Goal: Task Accomplishment & Management: Use online tool/utility

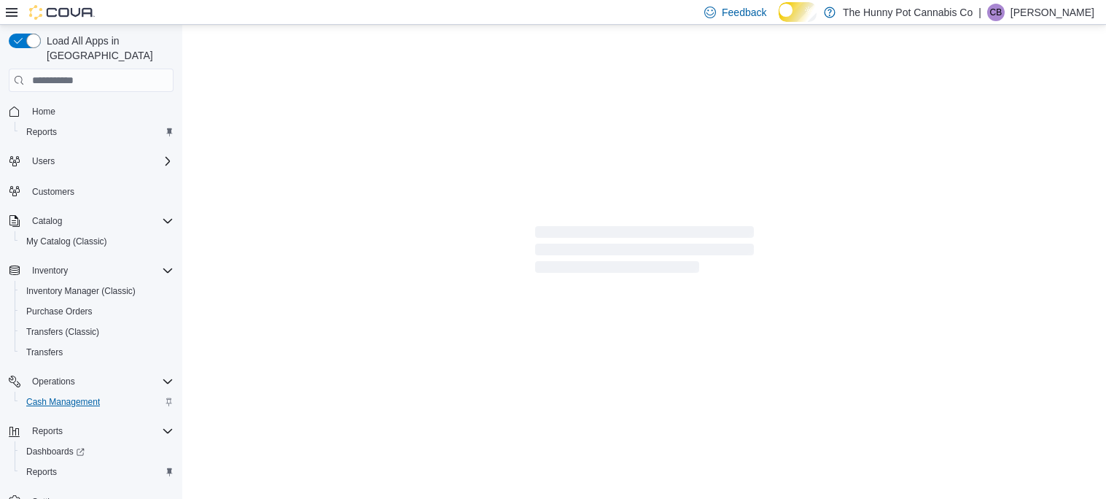
scroll to position [20, 0]
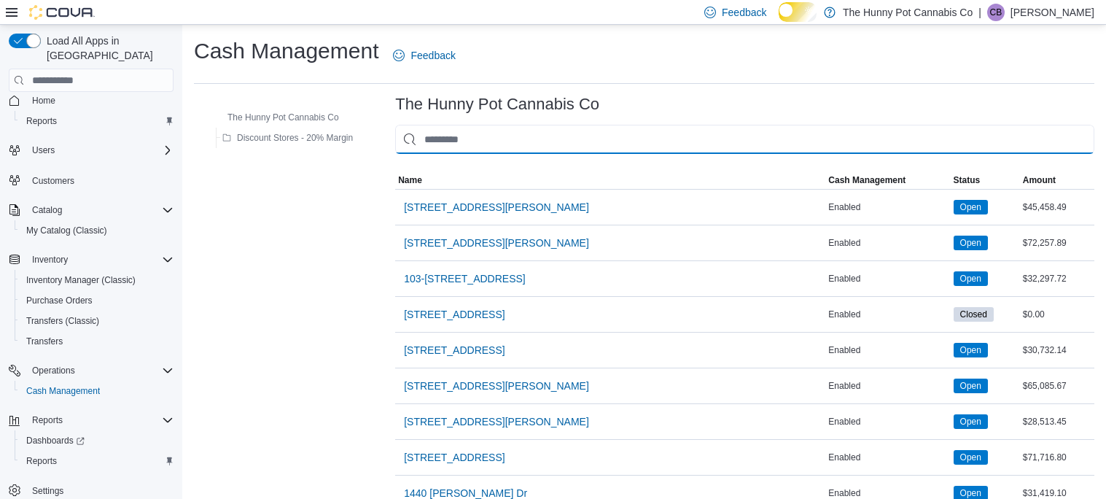
click at [513, 150] on input "This is a search bar. As you type, the results lower in the page will automatic…" at bounding box center [744, 139] width 699 height 29
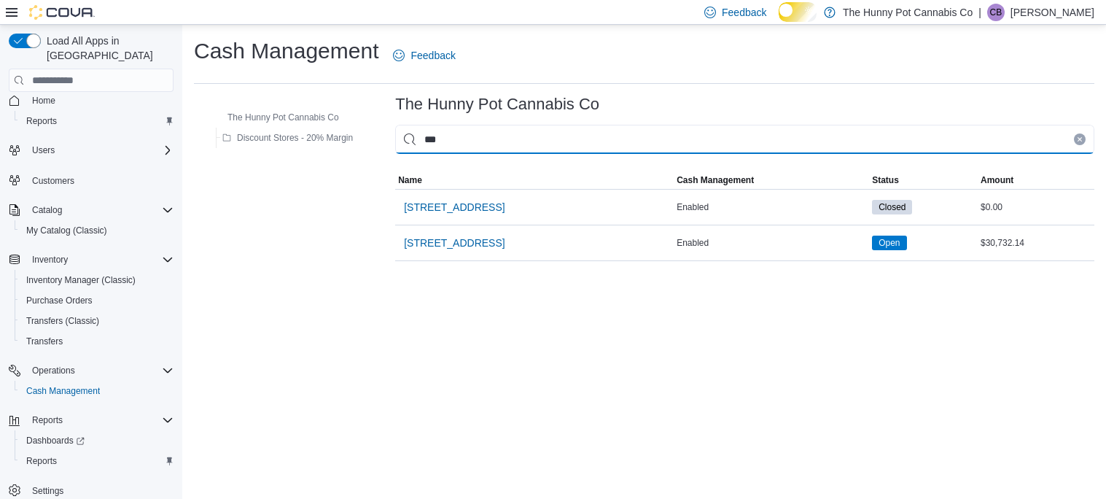
type input "****"
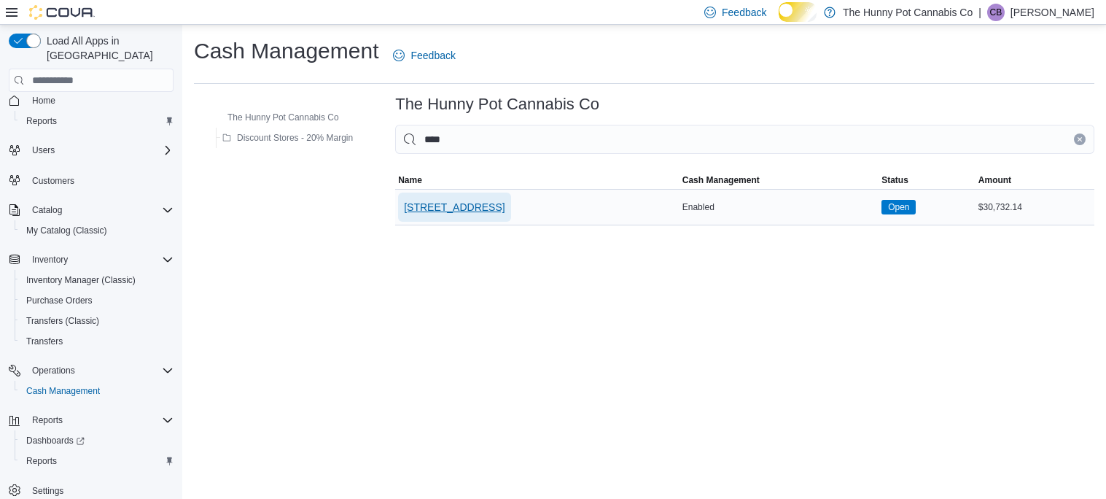
click at [498, 214] on span "[STREET_ADDRESS]" at bounding box center [454, 207] width 101 height 15
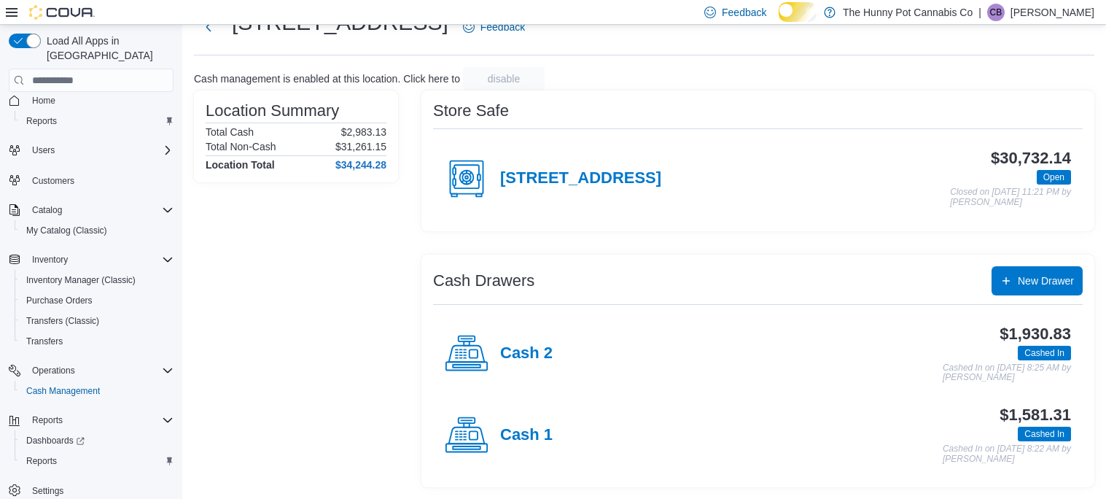
scroll to position [79, 0]
click at [543, 357] on h4 "Cash 2" at bounding box center [526, 353] width 53 height 19
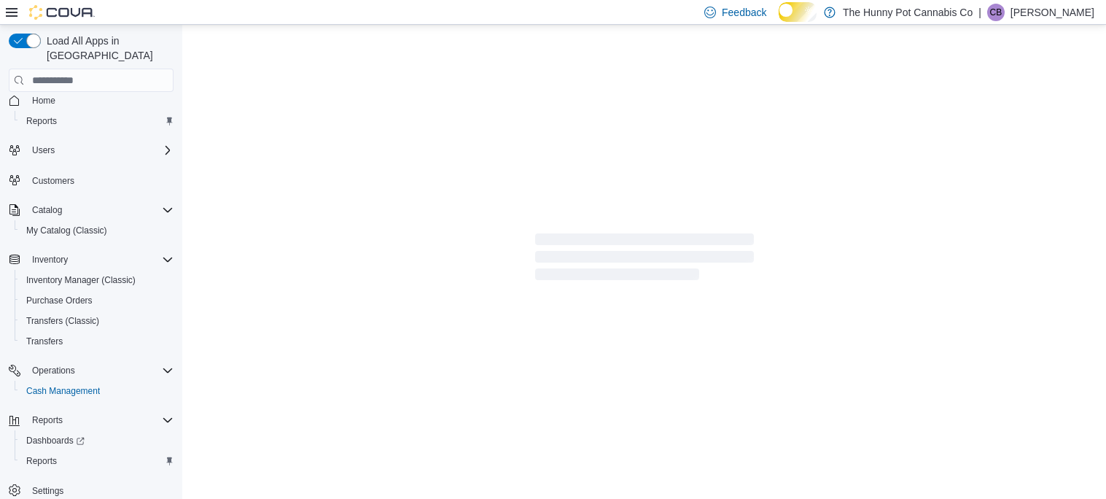
scroll to position [6, 0]
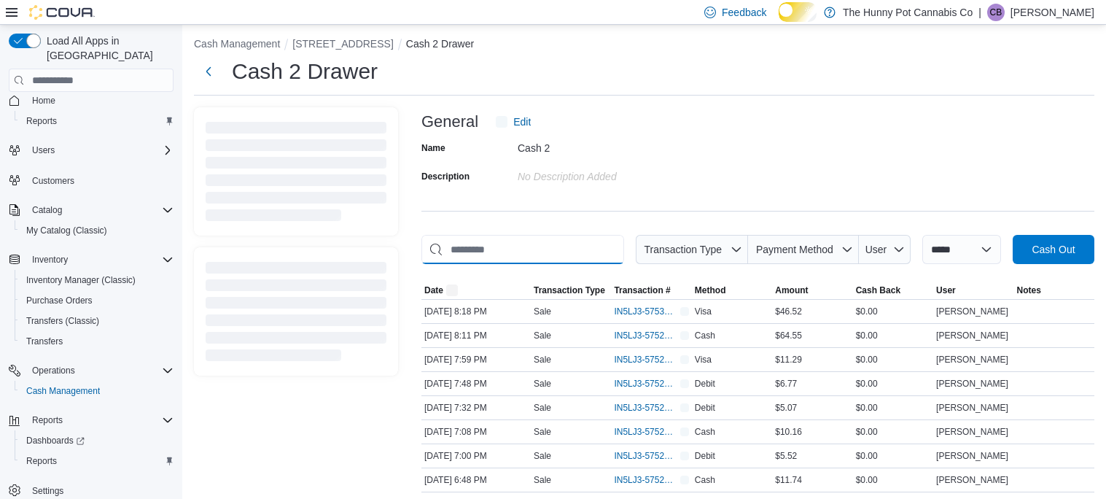
click at [546, 254] on input "This is a search bar. As you type, the results lower in the page will automatic…" at bounding box center [523, 249] width 203 height 29
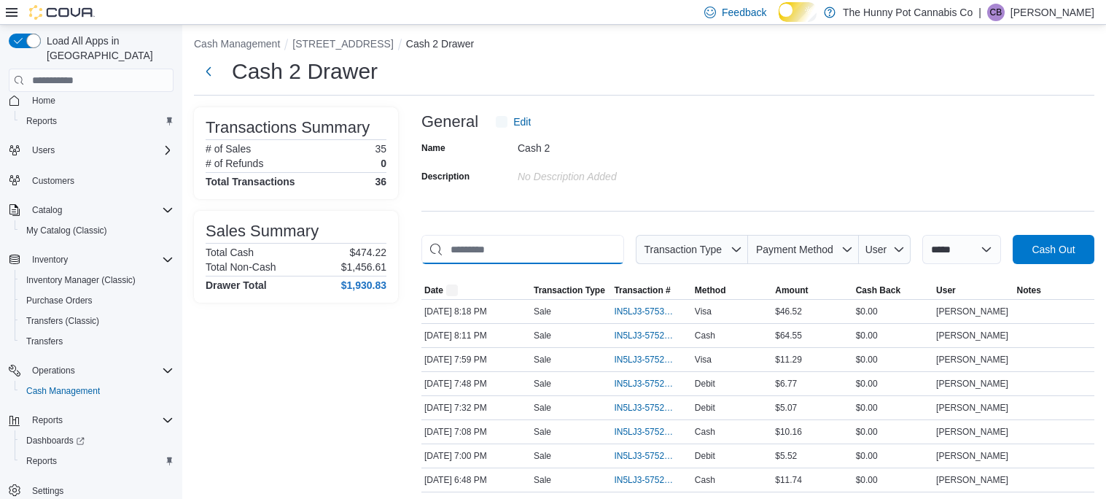
scroll to position [0, 0]
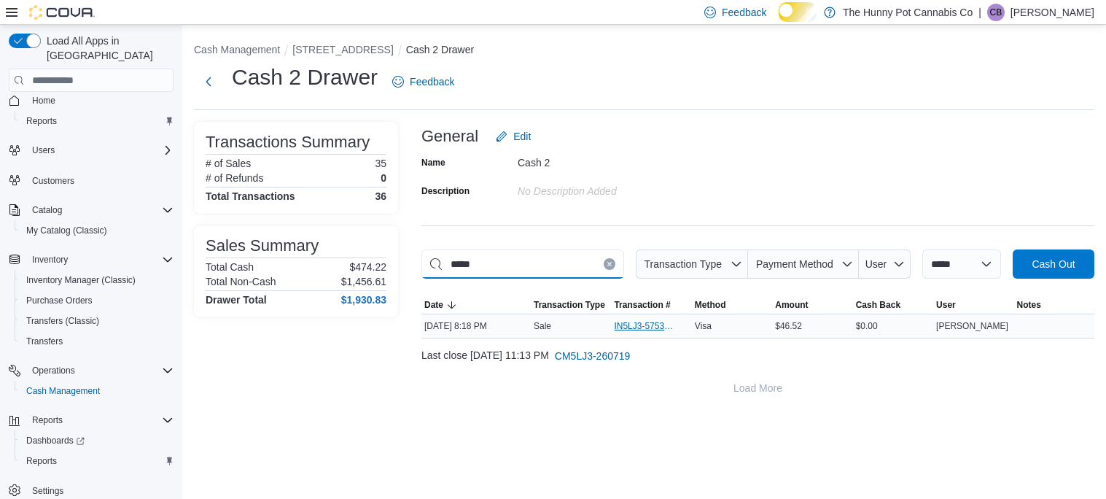
type input "*****"
click at [624, 332] on span "IN5LJ3-5753074" at bounding box center [644, 326] width 60 height 12
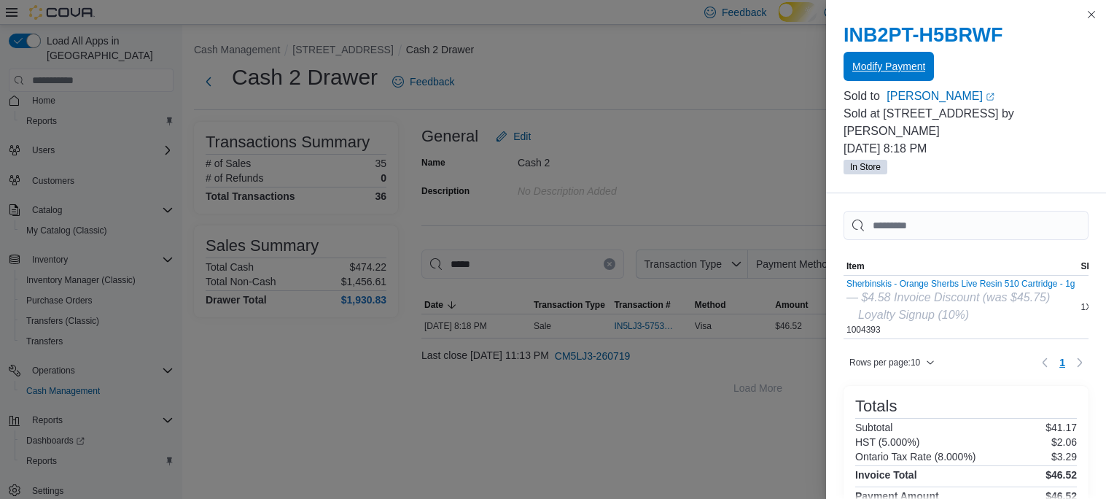
click at [920, 69] on span "Modify Payment" at bounding box center [889, 66] width 73 height 15
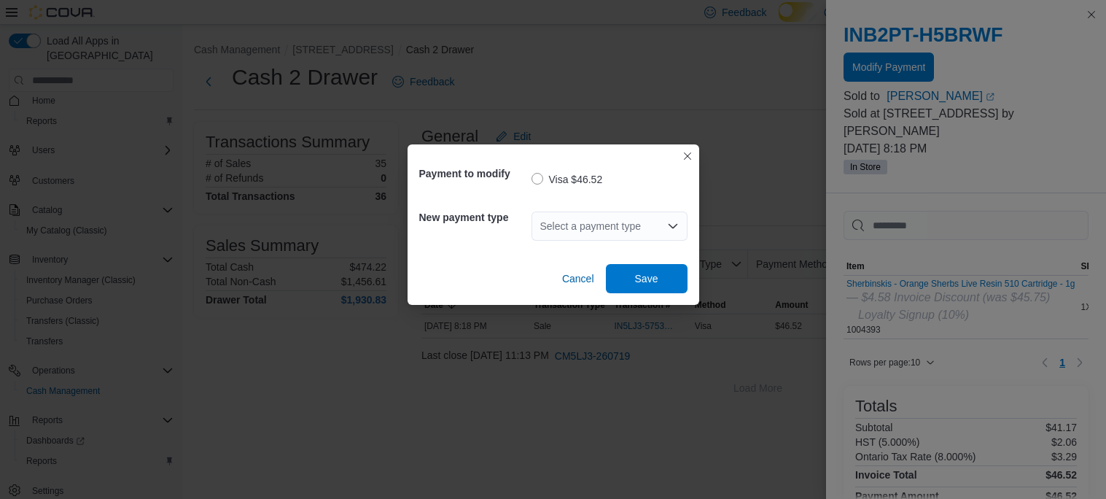
click at [636, 225] on div "Select a payment type" at bounding box center [610, 226] width 156 height 29
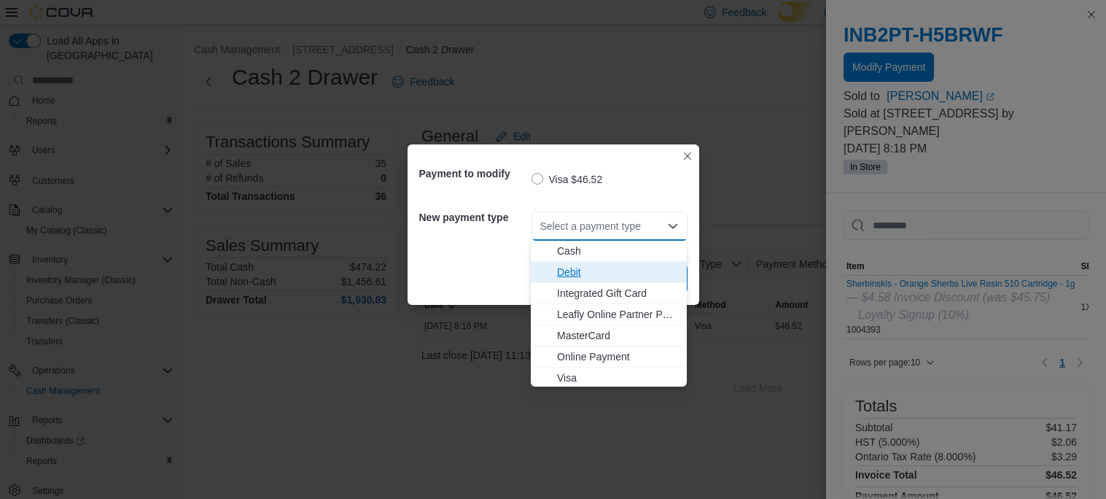
click at [618, 268] on span "Debit" at bounding box center [617, 272] width 121 height 15
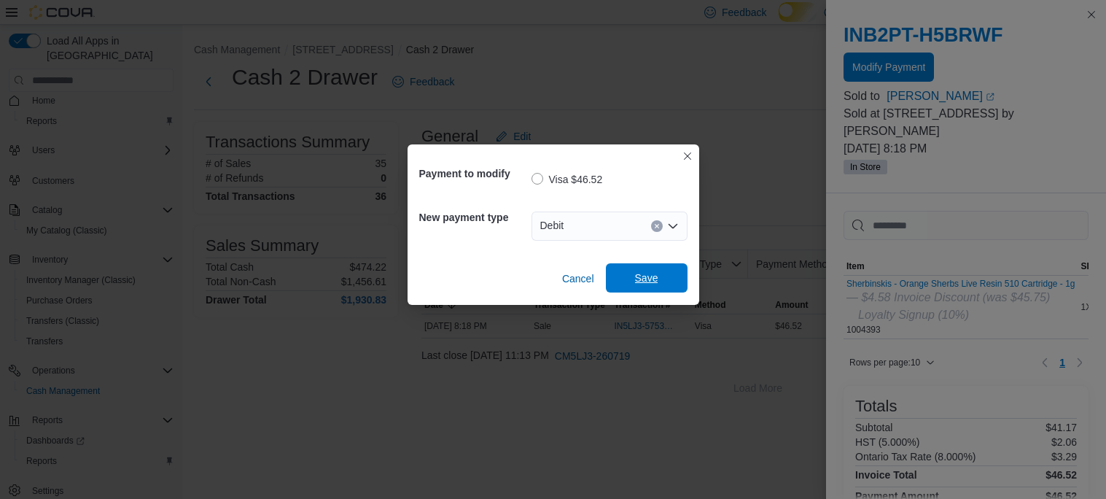
click at [636, 276] on span "Save" at bounding box center [646, 278] width 23 height 15
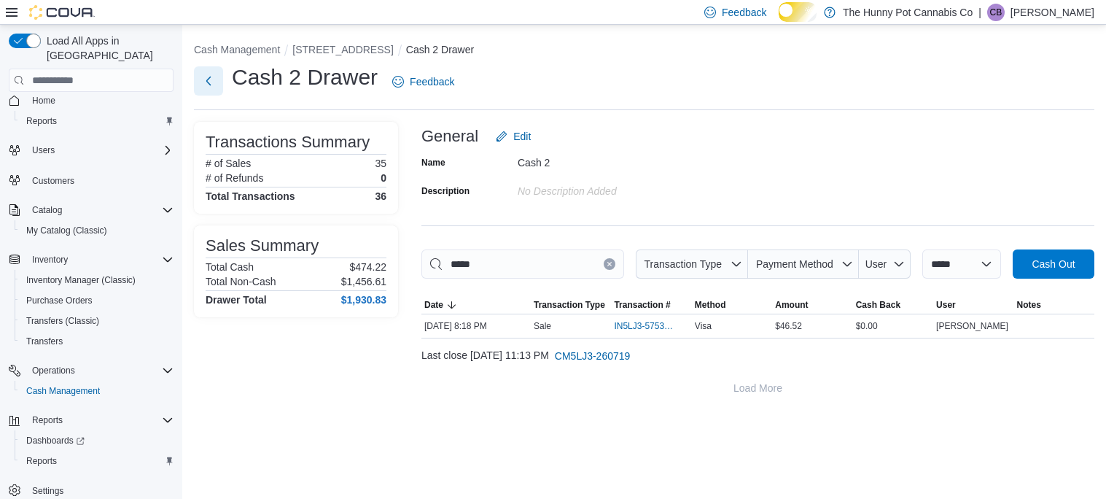
click at [203, 80] on button "Next" at bounding box center [208, 80] width 29 height 29
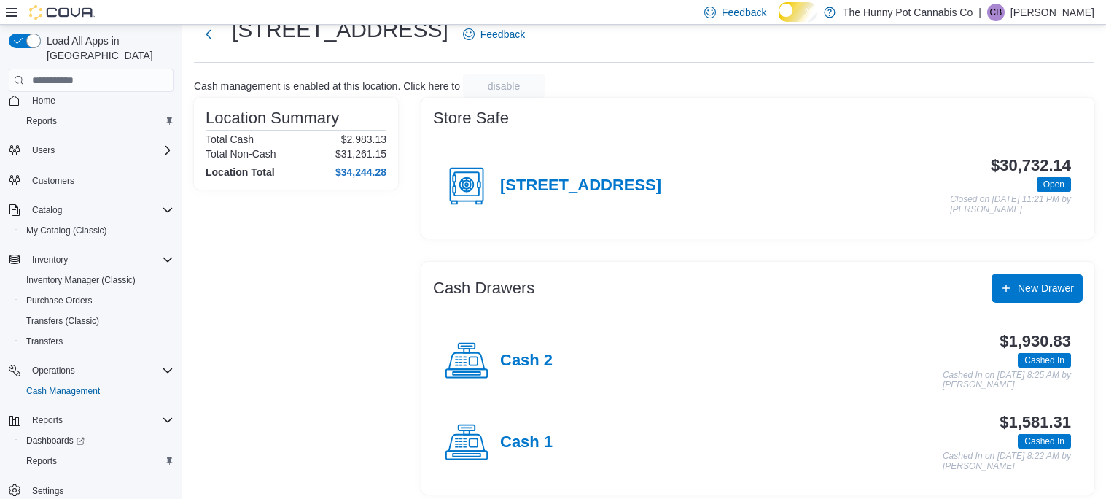
scroll to position [48, 0]
click at [534, 451] on h4 "Cash 1" at bounding box center [526, 442] width 53 height 19
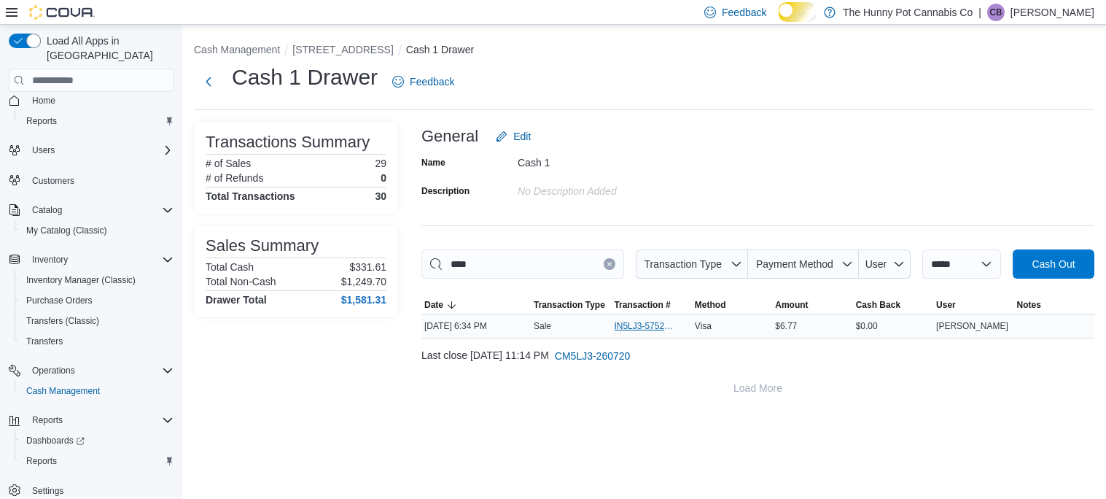
type input "****"
click at [637, 332] on span "IN5LJ3-5752219" at bounding box center [644, 326] width 60 height 12
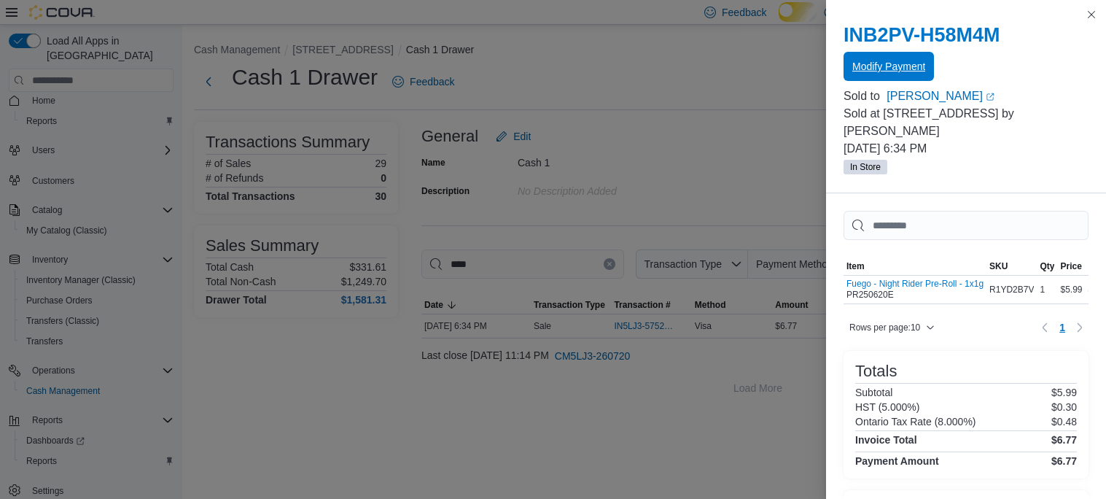
click at [923, 74] on span "Modify Payment" at bounding box center [889, 66] width 73 height 15
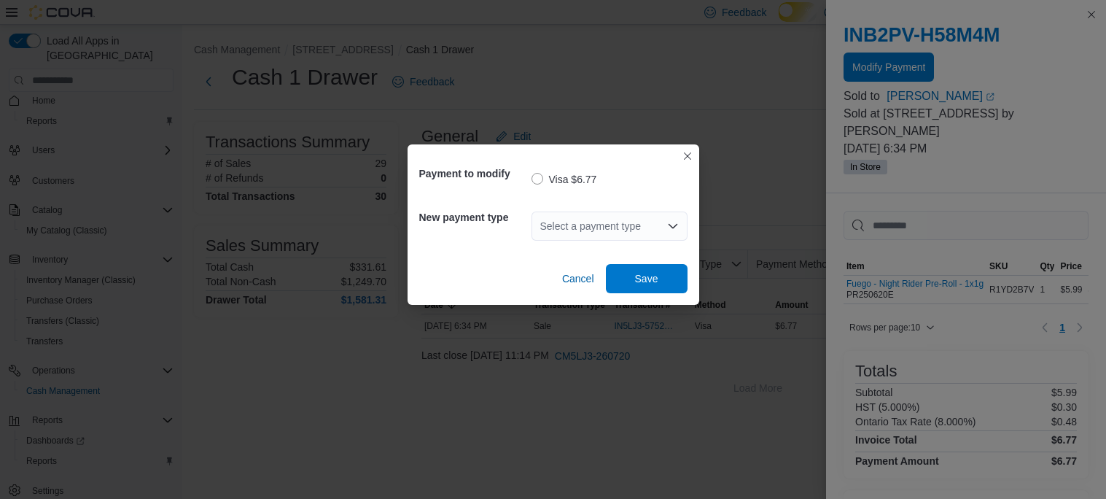
click at [645, 230] on div "Select a payment type" at bounding box center [610, 226] width 156 height 29
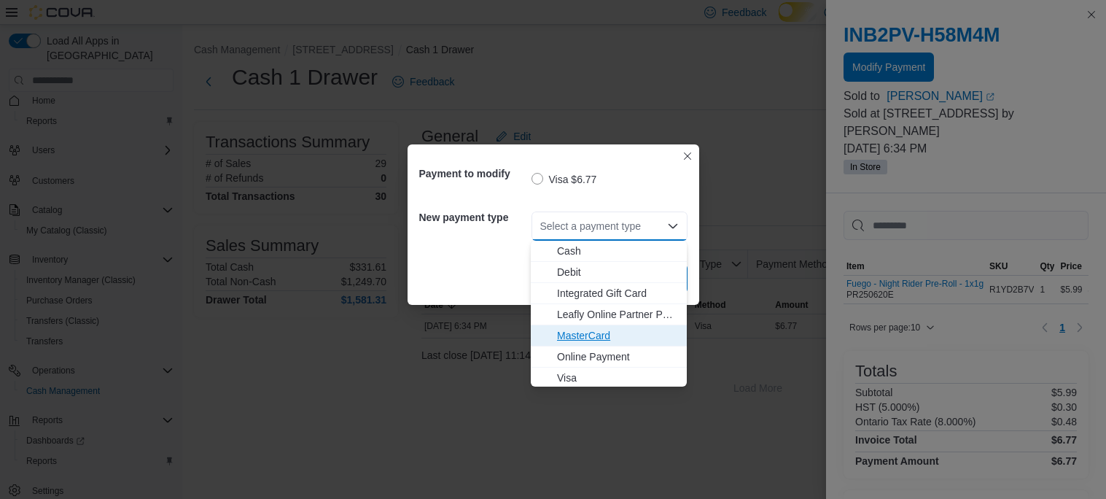
click at [611, 333] on span "MasterCard" at bounding box center [617, 335] width 121 height 15
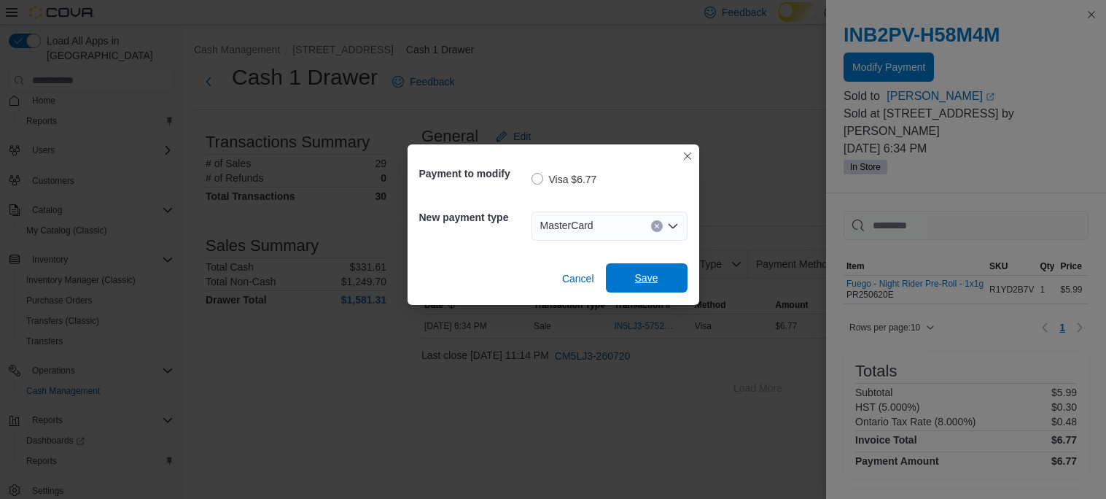
click at [645, 284] on span "Save" at bounding box center [646, 278] width 23 height 15
